Goal: Transaction & Acquisition: Obtain resource

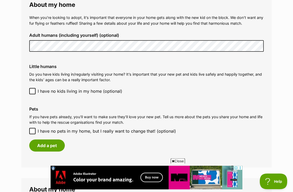
scroll to position [394, 0]
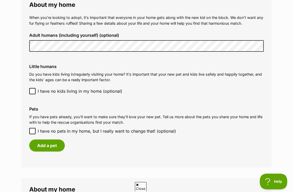
click at [31, 129] on input "I have no pets in my home, but I really want to change that! (optional)" at bounding box center [32, 131] width 6 height 6
checkbox input "true"
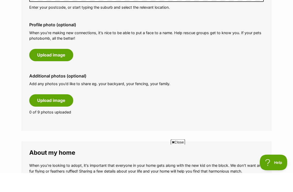
scroll to position [0, 0]
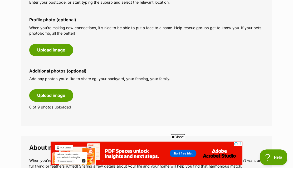
click at [56, 68] on button "Upload image" at bounding box center [51, 74] width 44 height 12
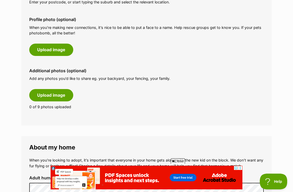
click at [63, 52] on button "Upload image" at bounding box center [51, 50] width 44 height 12
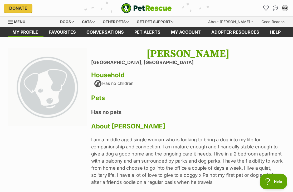
click at [75, 24] on div "Dogs" at bounding box center [66, 22] width 21 height 11
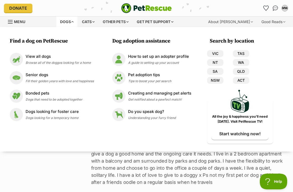
click at [165, 76] on p "Pet adoption tips" at bounding box center [149, 75] width 43 height 6
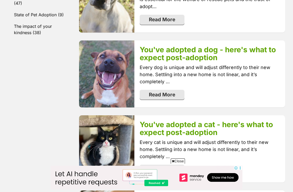
click at [172, 91] on link "Read More" at bounding box center [161, 95] width 45 height 10
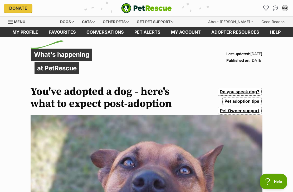
click at [71, 27] on div "Dogs" at bounding box center [66, 22] width 21 height 11
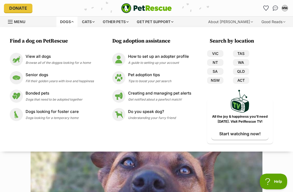
click at [219, 53] on link "VIC" at bounding box center [215, 53] width 16 height 7
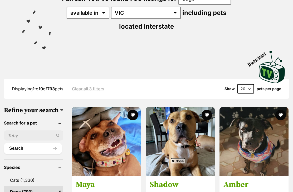
scroll to position [122, 0]
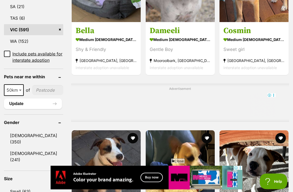
click at [20, 96] on span at bounding box center [20, 91] width 5 height 12
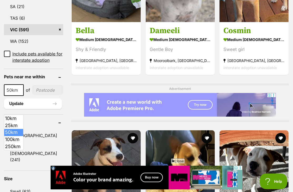
scroll to position [348, 0]
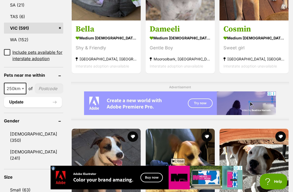
select select "250"
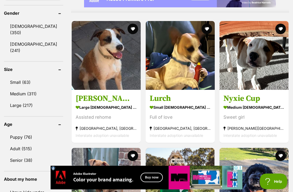
scroll to position [455, 0]
click at [21, 88] on link "Small (63)" at bounding box center [33, 82] width 59 height 11
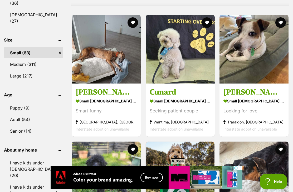
scroll to position [468, 0]
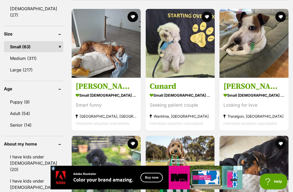
click at [21, 114] on link "Adult (54)" at bounding box center [33, 113] width 59 height 11
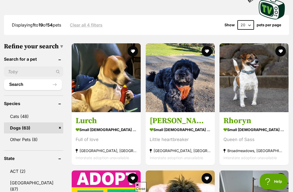
click at [201, 52] on button "favourite" at bounding box center [206, 51] width 11 height 11
click at [191, 99] on img at bounding box center [179, 77] width 69 height 69
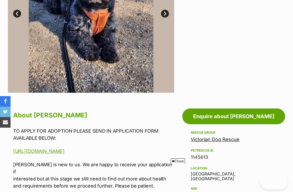
scroll to position [219, 0]
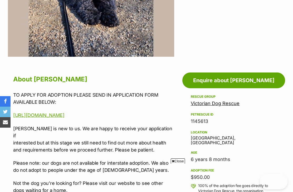
click at [64, 117] on link "https://www.victoriandogrescue.org.au/adopt/" at bounding box center [38, 116] width 51 height 6
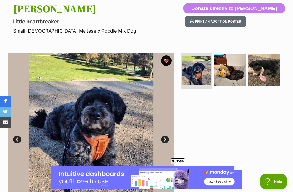
click at [231, 75] on img at bounding box center [230, 70] width 32 height 32
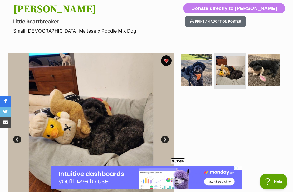
click at [164, 140] on link "Next" at bounding box center [165, 140] width 8 height 8
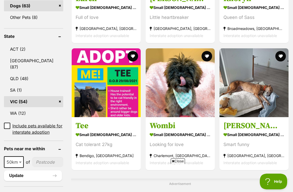
click at [185, 103] on img at bounding box center [179, 82] width 69 height 69
click at [159, 131] on h3 "Wombi" at bounding box center [179, 126] width 61 height 10
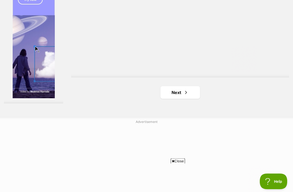
scroll to position [1186, 0]
click at [170, 99] on link "Next" at bounding box center [179, 92] width 39 height 13
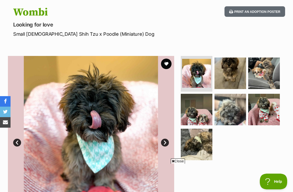
click at [227, 75] on img at bounding box center [230, 74] width 32 height 32
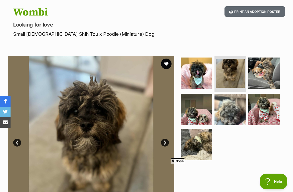
click at [267, 69] on img at bounding box center [264, 74] width 32 height 32
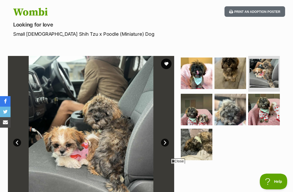
click at [197, 118] on img at bounding box center [196, 110] width 32 height 32
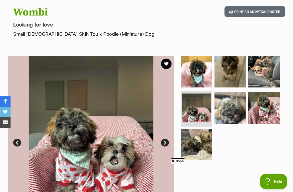
click at [232, 106] on img at bounding box center [230, 108] width 32 height 32
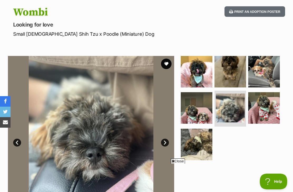
click at [273, 109] on img at bounding box center [264, 108] width 32 height 32
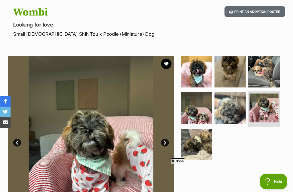
click at [269, 109] on img at bounding box center [263, 108] width 29 height 29
click at [193, 141] on img at bounding box center [196, 145] width 32 height 32
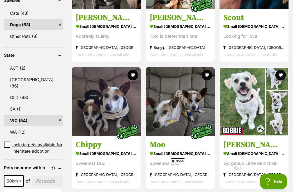
scroll to position [431, 0]
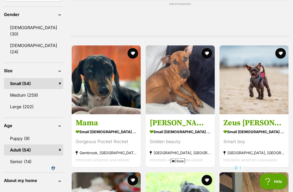
click at [247, 118] on h3 "Zeus Rivero" at bounding box center [253, 123] width 61 height 10
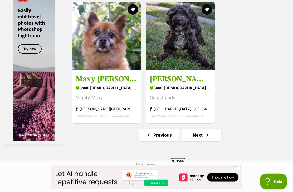
scroll to position [1144, 0]
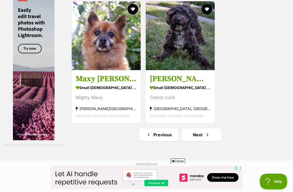
click at [172, 70] on img at bounding box center [179, 35] width 69 height 69
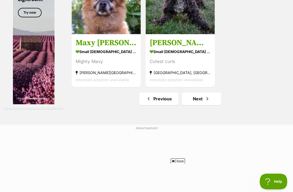
scroll to position [0, 0]
click at [193, 105] on link "Next" at bounding box center [201, 99] width 39 height 13
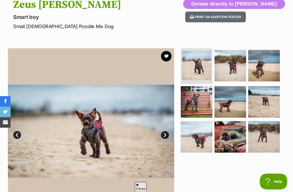
scroll to position [61, 0]
click at [237, 72] on img at bounding box center [230, 66] width 32 height 32
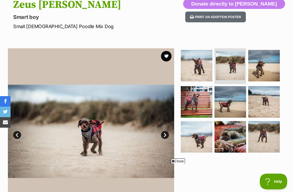
scroll to position [0, 0]
click at [168, 130] on img at bounding box center [91, 131] width 166 height 166
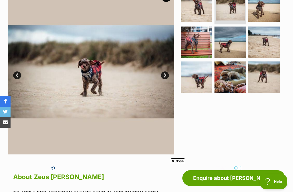
scroll to position [82, 0]
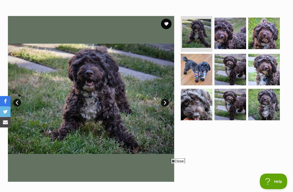
scroll to position [93, 0]
click at [269, 103] on img at bounding box center [264, 105] width 32 height 32
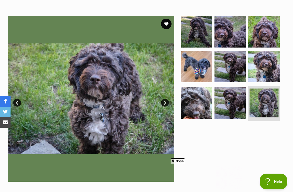
click at [233, 104] on img at bounding box center [230, 103] width 32 height 32
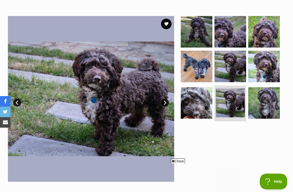
click at [167, 21] on button "favourite" at bounding box center [166, 24] width 11 height 11
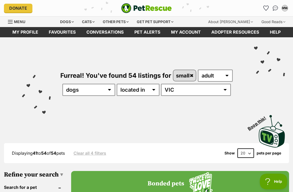
click at [264, 8] on icon "Favourites" at bounding box center [265, 8] width 5 height 5
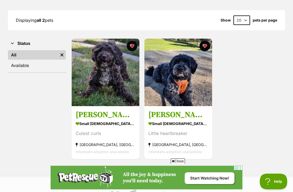
scroll to position [69, 0]
